Goal: Connect with others: Participate in discussion

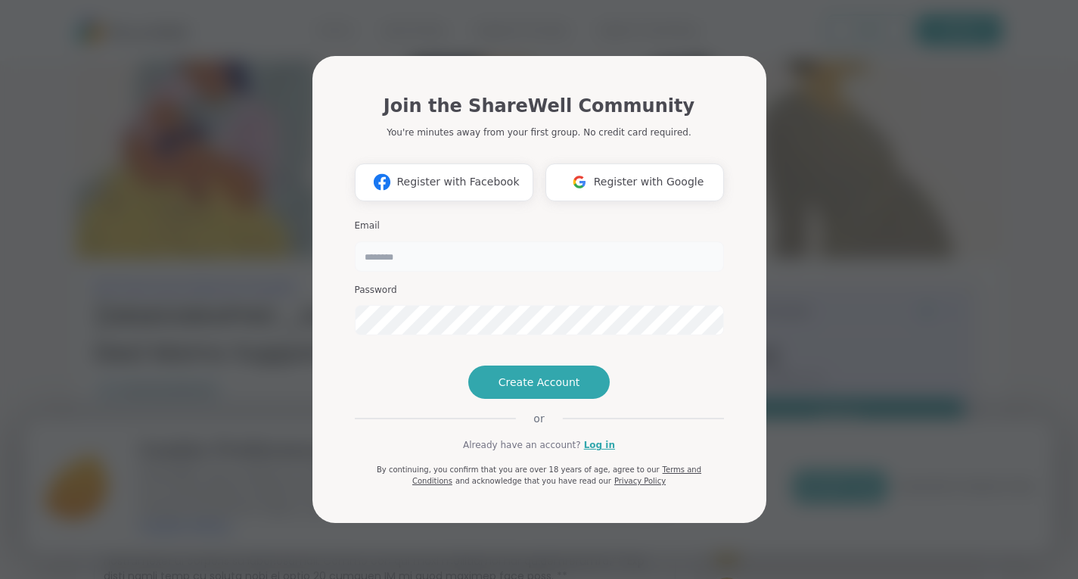
click at [491, 241] on input "email" at bounding box center [539, 256] width 369 height 30
type input "**********"
click at [525, 390] on span "Create Account" at bounding box center [540, 381] width 82 height 15
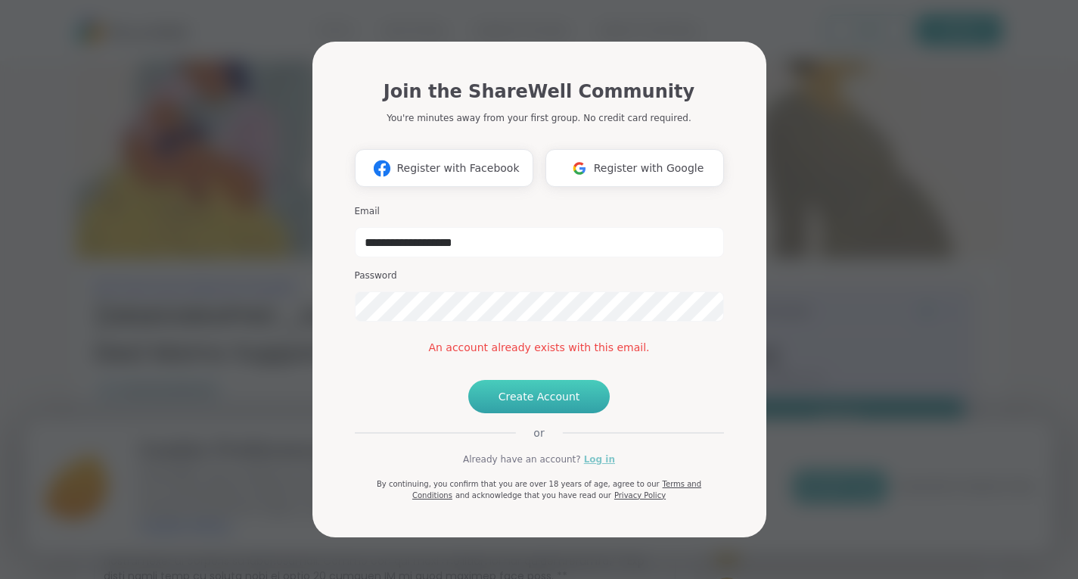
click at [589, 466] on link "Log in" at bounding box center [599, 459] width 31 height 14
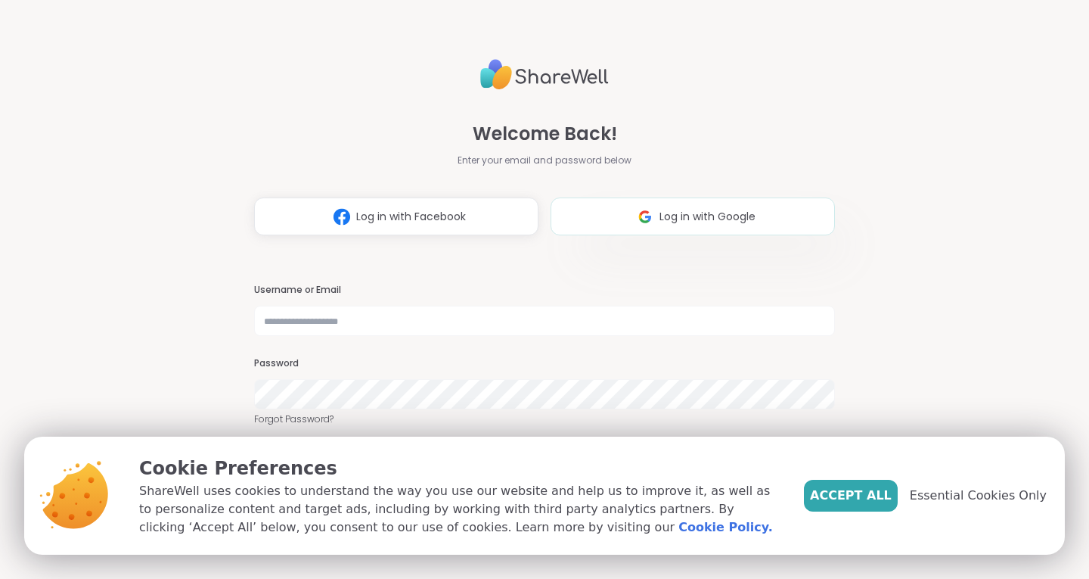
click at [710, 224] on span "Log in with Google" at bounding box center [708, 217] width 96 height 16
click at [845, 491] on span "Accept All" at bounding box center [851, 495] width 82 height 18
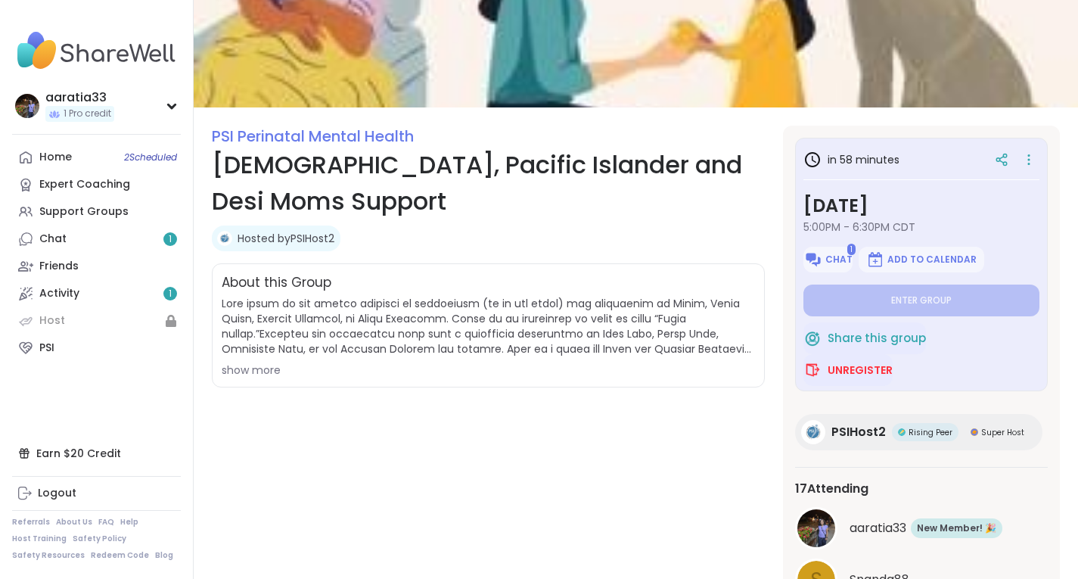
scroll to position [236, 0]
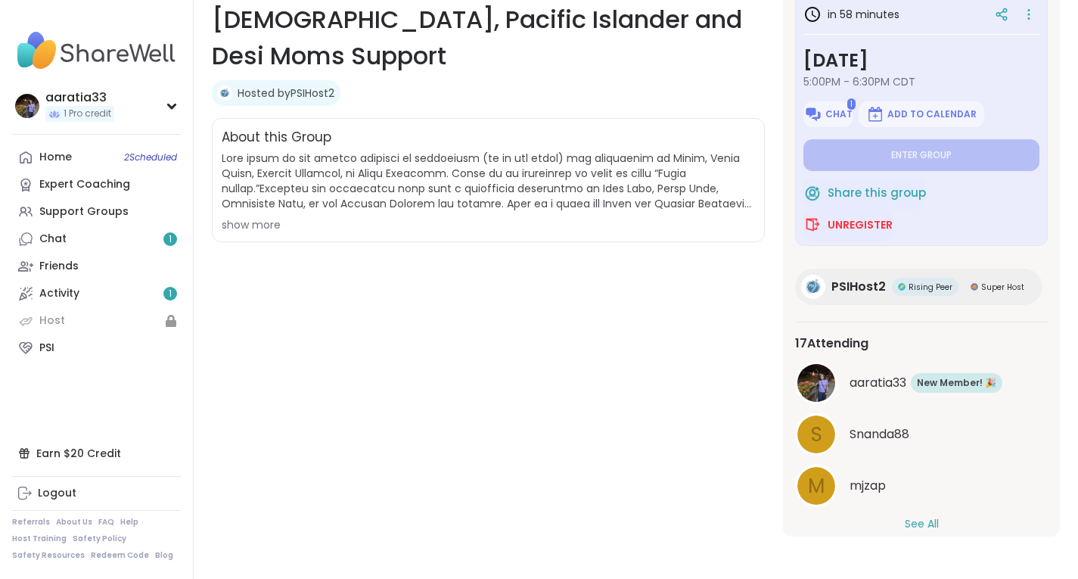
click at [920, 524] on button "See All" at bounding box center [922, 524] width 34 height 16
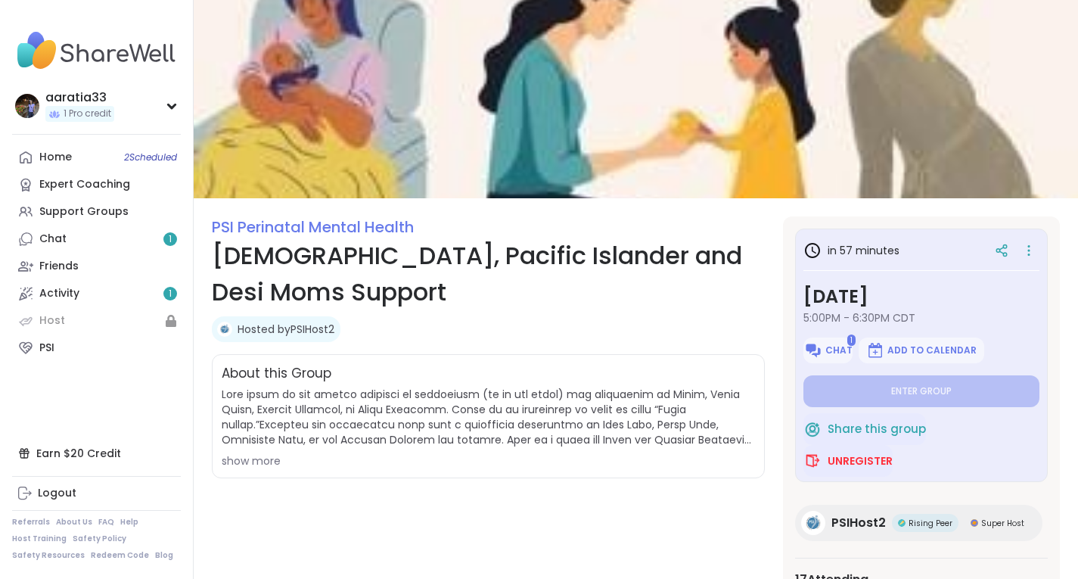
scroll to position [0, 0]
